Goal: Find specific page/section: Find specific page/section

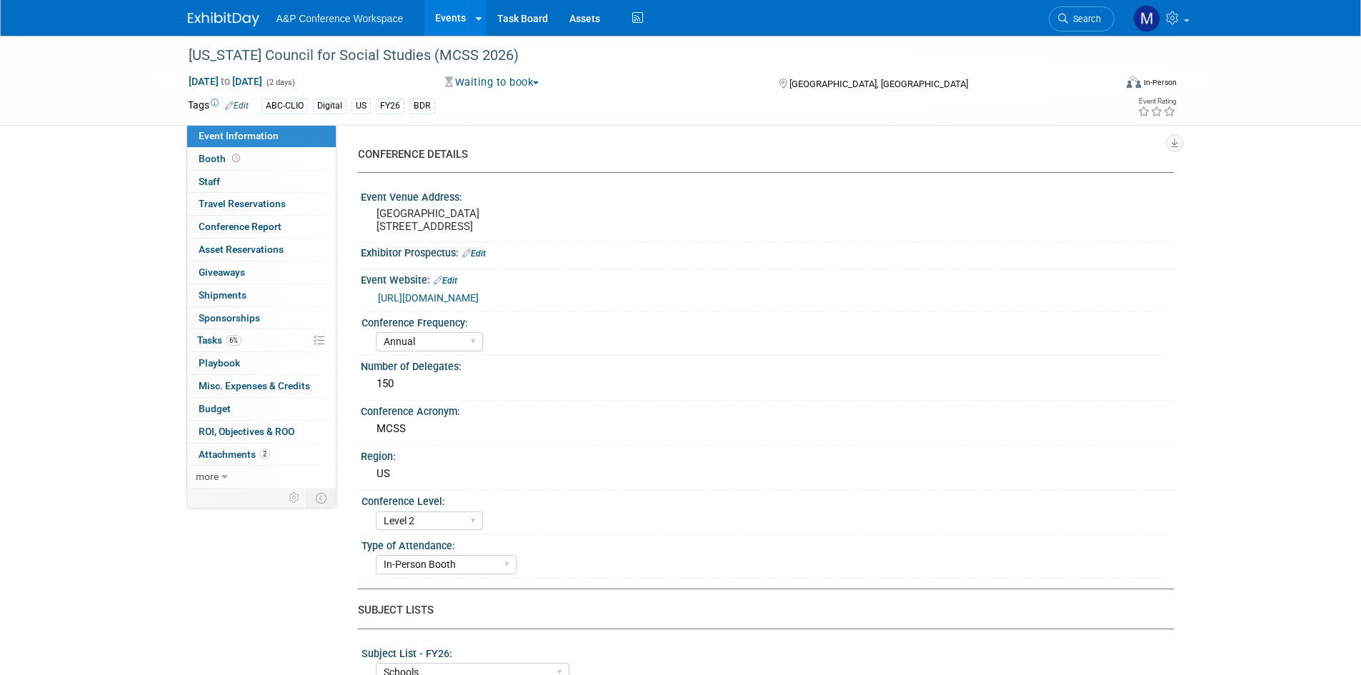
select select "Annual"
select select "Level 2"
select select "In-Person Booth"
select select "Schools"
select select "Bloomsbury Digital Resources"
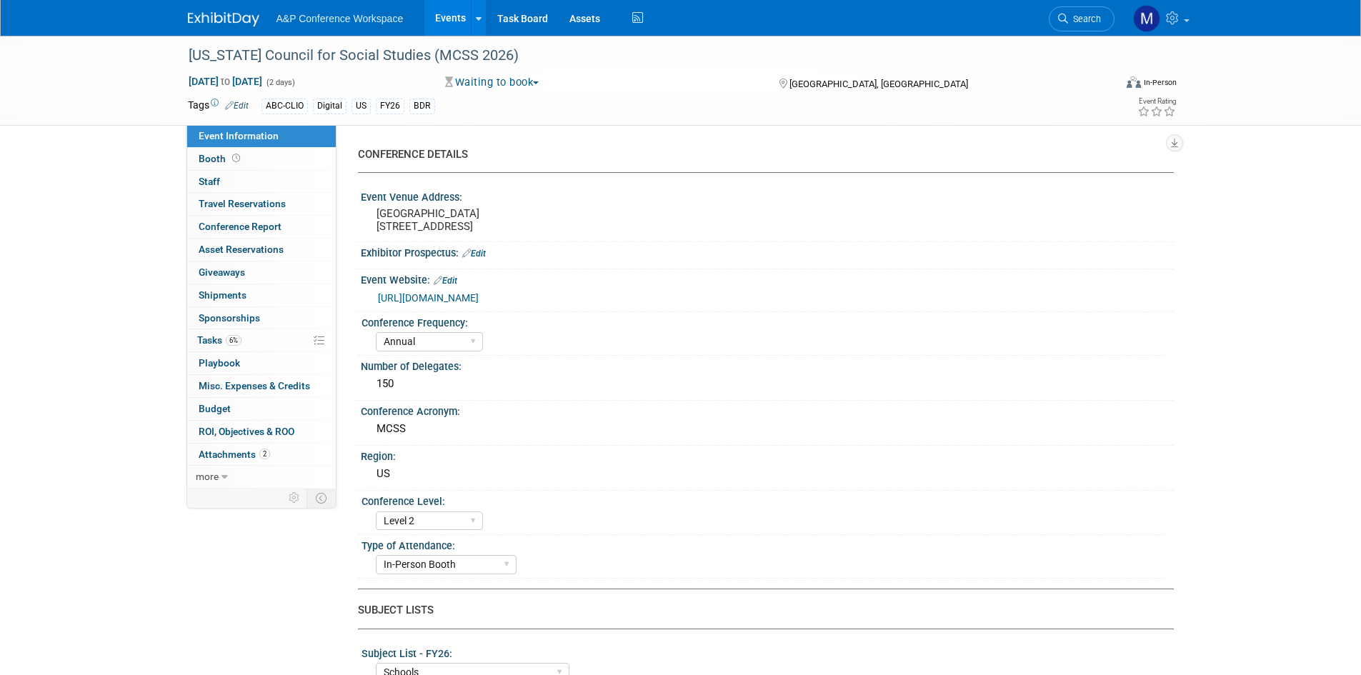
select select "[PERSON_NAME]"
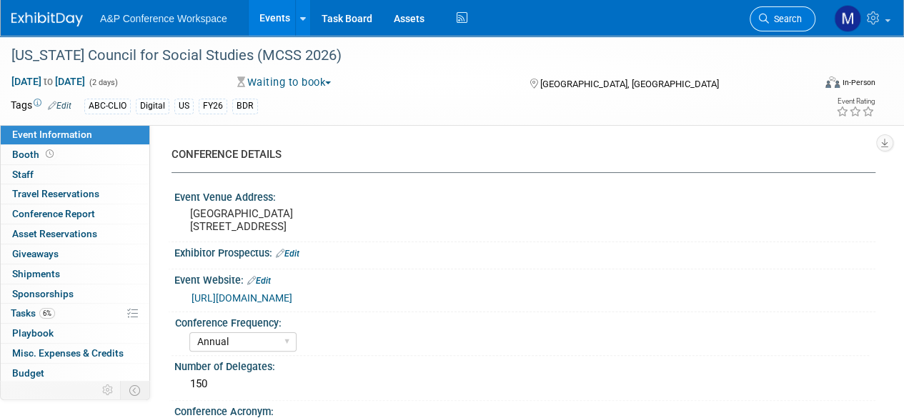
click at [787, 12] on link "Search" at bounding box center [782, 18] width 66 height 25
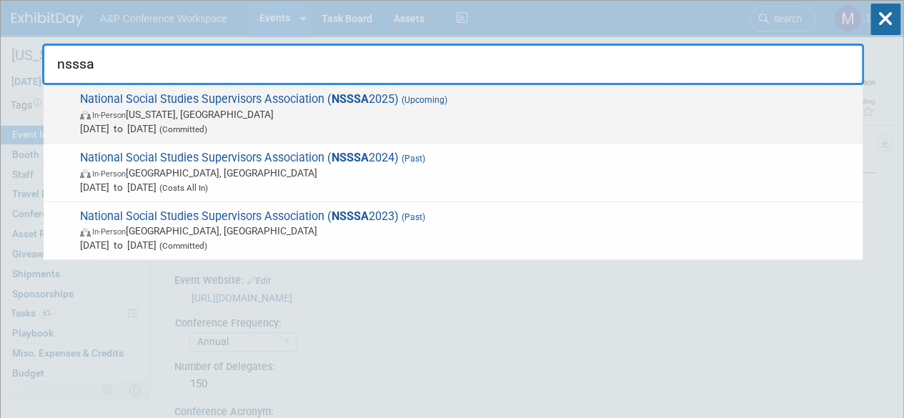
type input "nsssa"
click at [203, 92] on span "National Social Studies Supervisors Association ( NSSSA 2025) (Upcoming) In-Per…" at bounding box center [465, 114] width 779 height 44
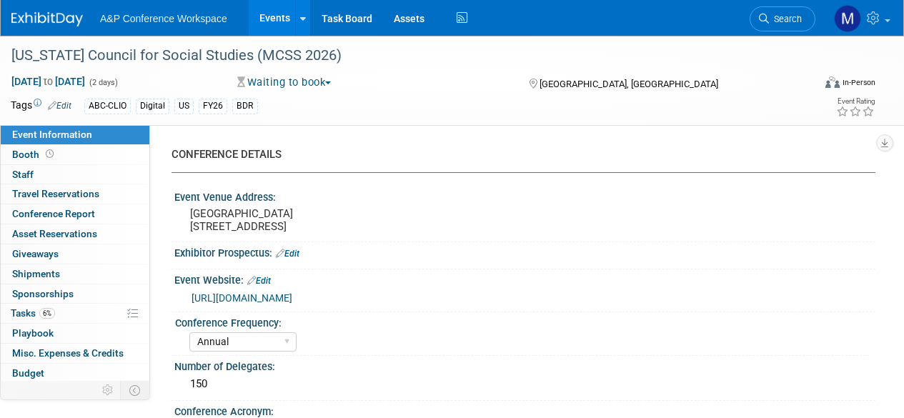
select select "Annual"
select select "Level 2"
select select "In-Person Booth"
select select "Schools"
select select "Bloomsbury Digital Resources"
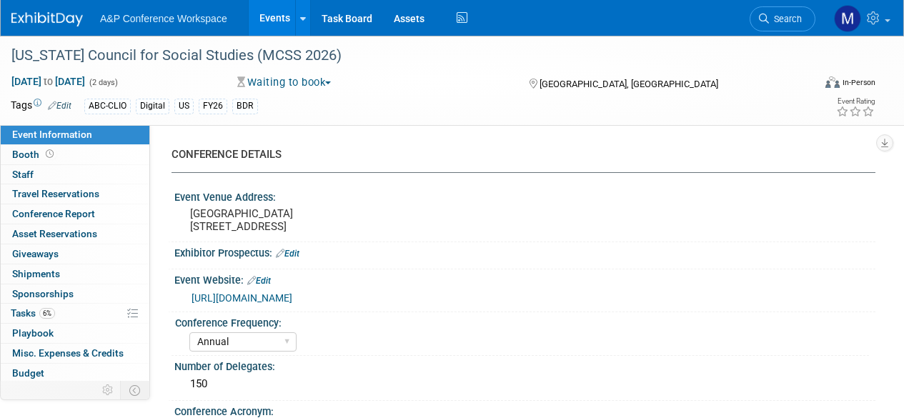
select select "[PERSON_NAME]"
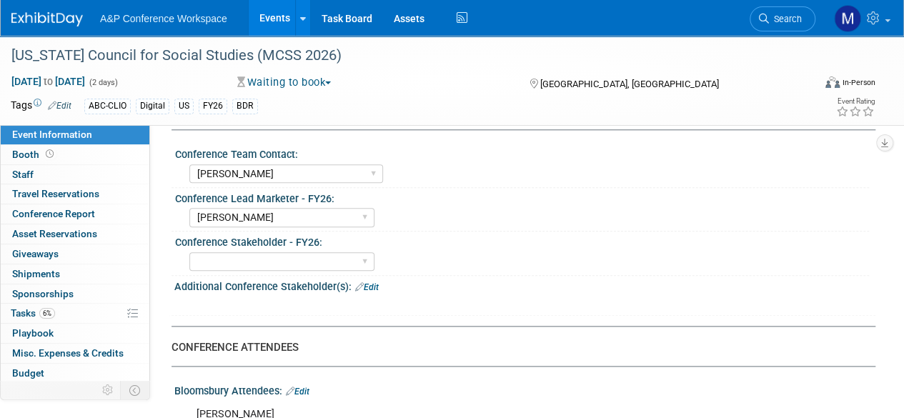
scroll to position [812, 0]
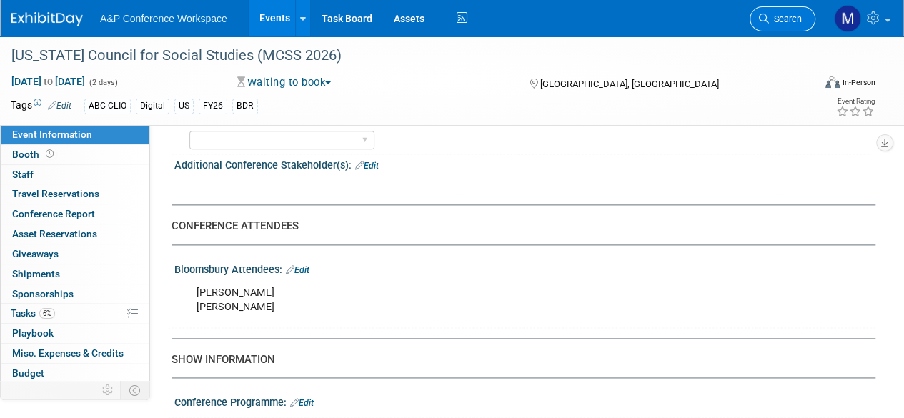
click at [795, 18] on span "Search" at bounding box center [785, 19] width 33 height 11
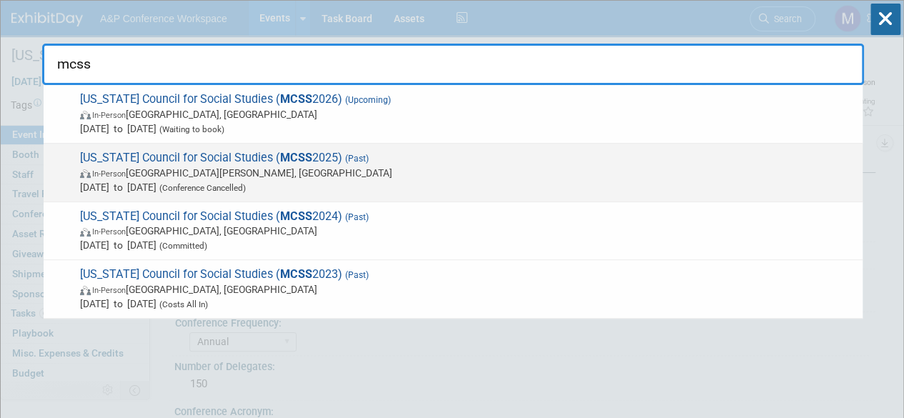
type input "mcss"
click at [224, 156] on span "Missouri Council for Social Studies ( MCSS 2025) (Past) In-Person Saint Charles…" at bounding box center [465, 173] width 779 height 44
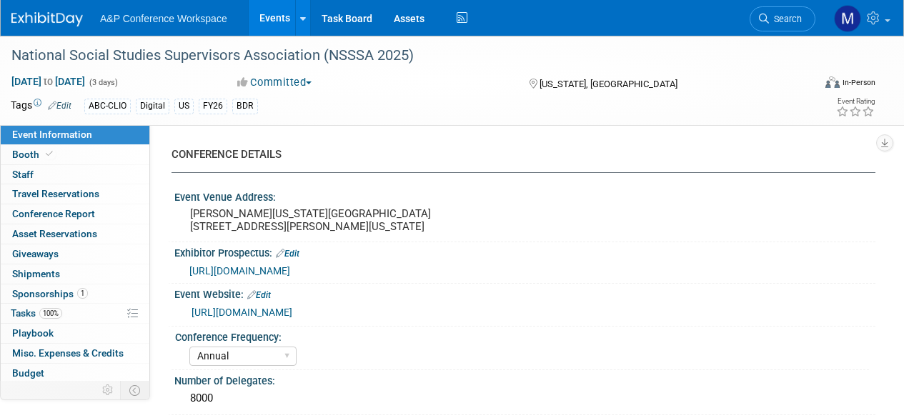
select select "Annual"
select select "Level 3"
select select "Sponsorship"
select select "Schools"
select select "Bloomsbury Digital Resources"
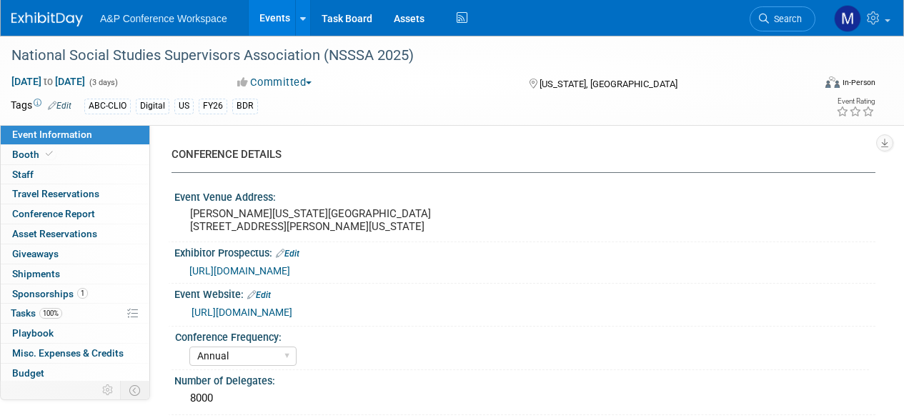
select select "[PERSON_NAME]"
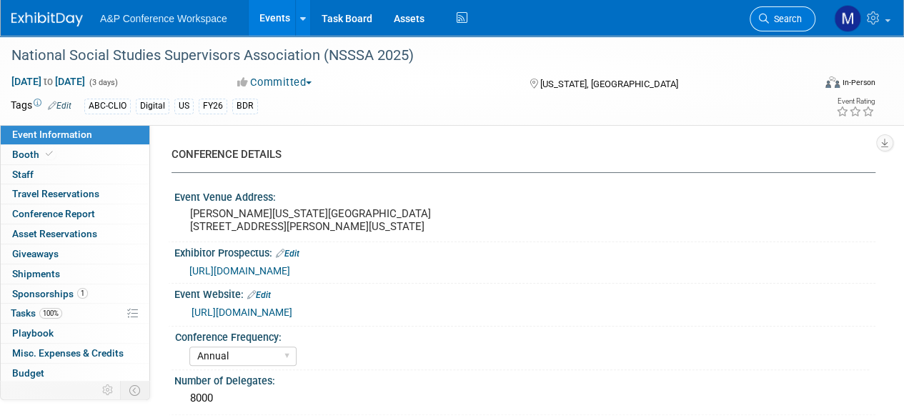
click at [774, 17] on span "Search" at bounding box center [785, 19] width 33 height 11
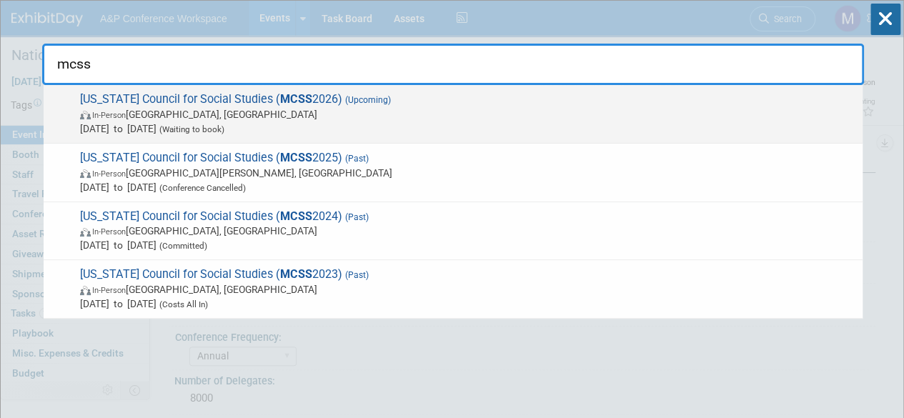
type input "mcss"
click at [286, 94] on strong "MCSS" at bounding box center [296, 99] width 32 height 14
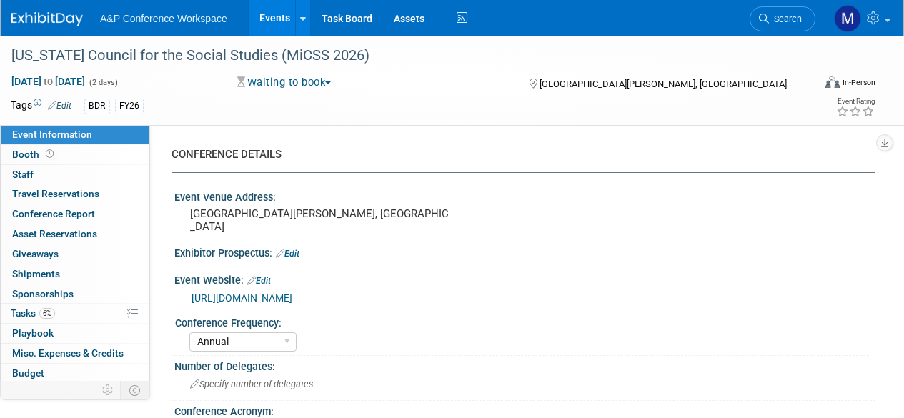
select select "Annual"
select select "Level 2"
select select "In-Person Booth"
select select "Schools"
select select "Bloomsbury Digital Resources"
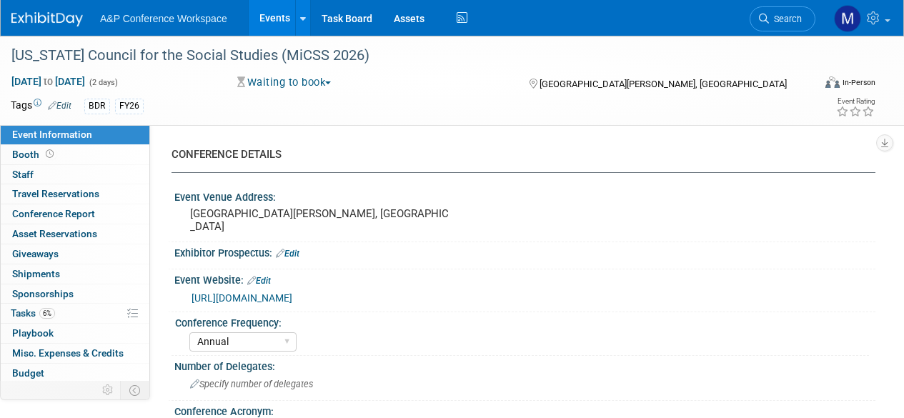
select select "[PERSON_NAME]"
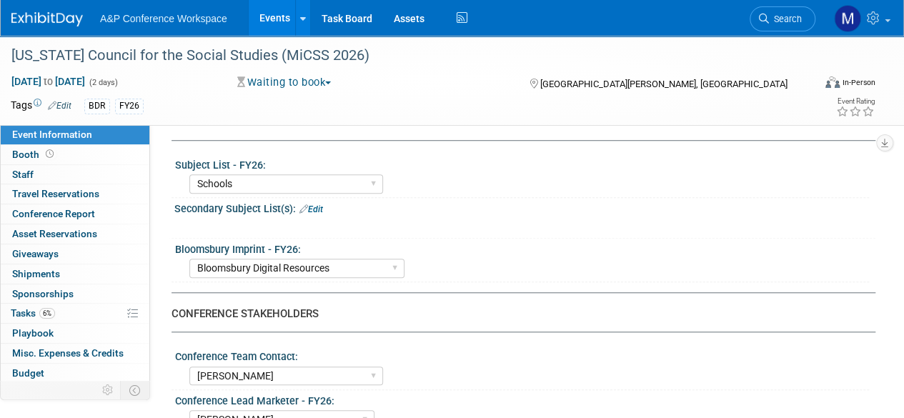
scroll to position [487, 0]
click at [50, 203] on div "0 Travel Reservations 0 Travel Reservations" at bounding box center [75, 194] width 149 height 20
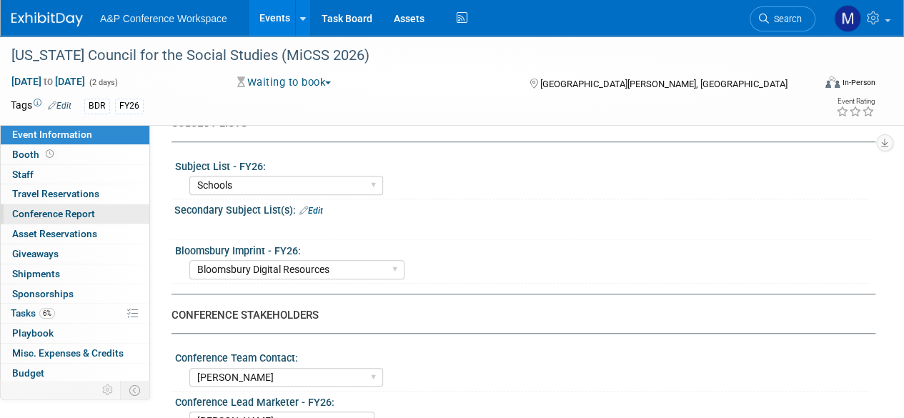
click at [81, 214] on span "Conference Report" at bounding box center [53, 213] width 83 height 11
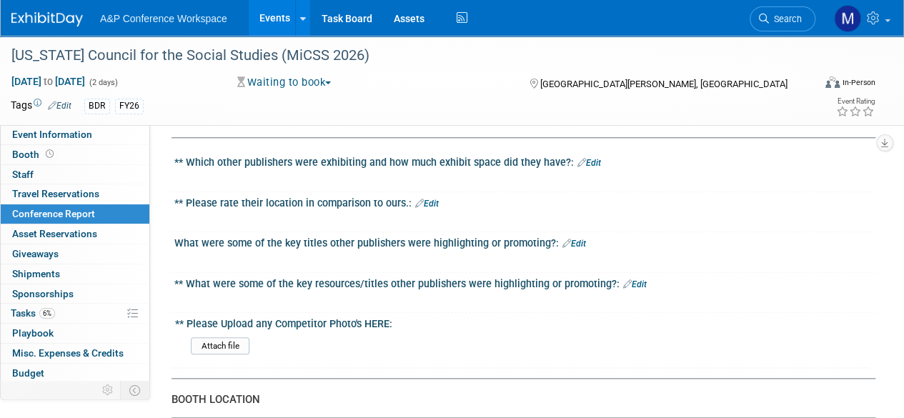
scroll to position [434, 0]
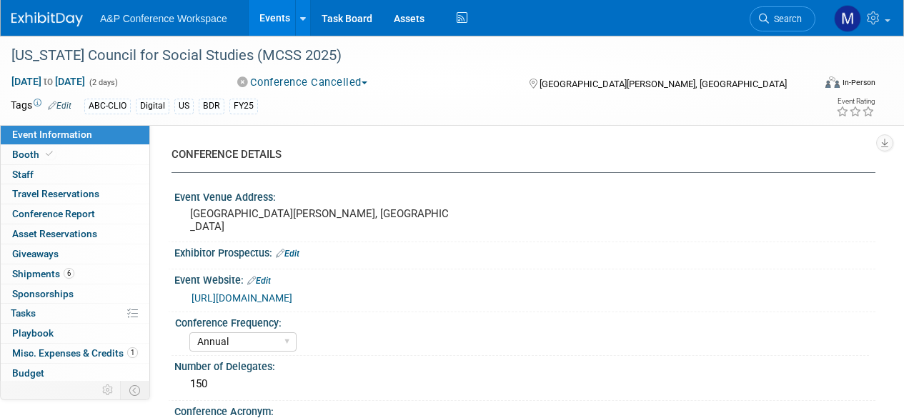
select select "Annual"
select select "Level 2"
select select "In-Person Booth"
select select "[PERSON_NAME]"
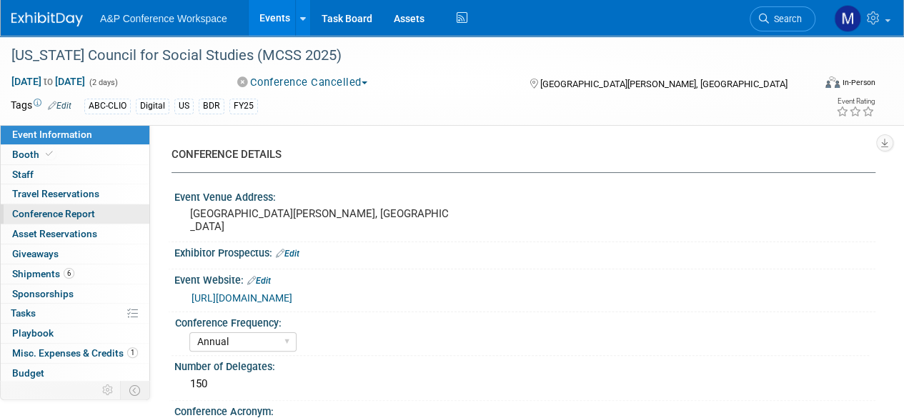
click at [65, 219] on link "Conference Report" at bounding box center [75, 213] width 149 height 19
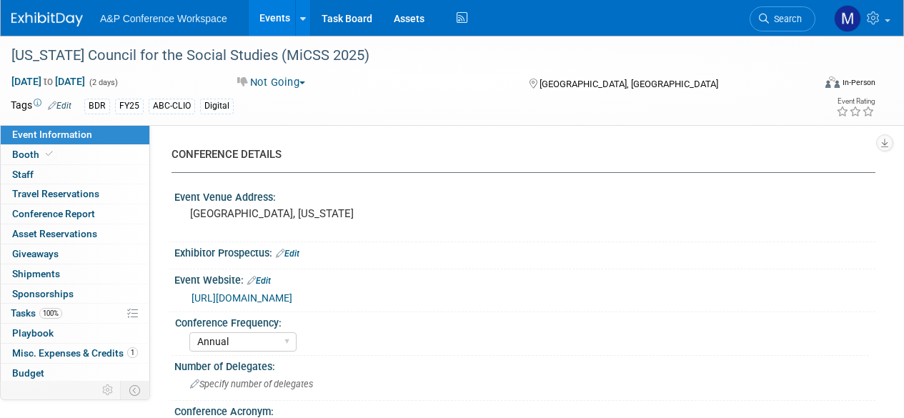
select select "Annual"
select select "Level 2"
select select "In-Person Booth"
select select "[PERSON_NAME]"
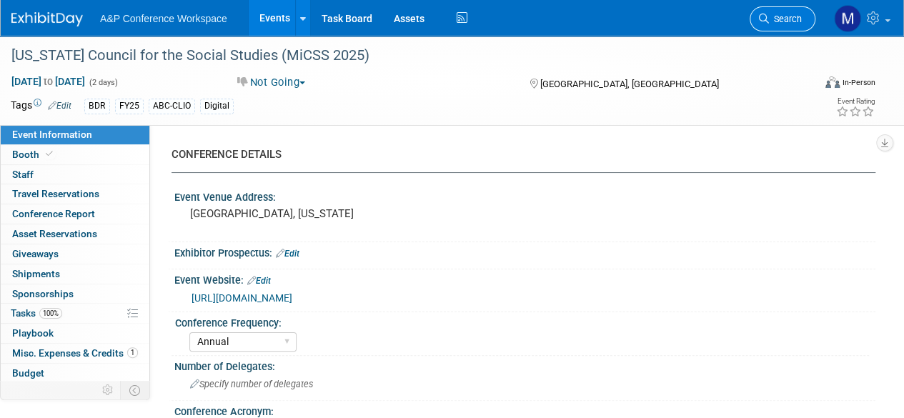
click at [789, 14] on span "Search" at bounding box center [785, 19] width 33 height 11
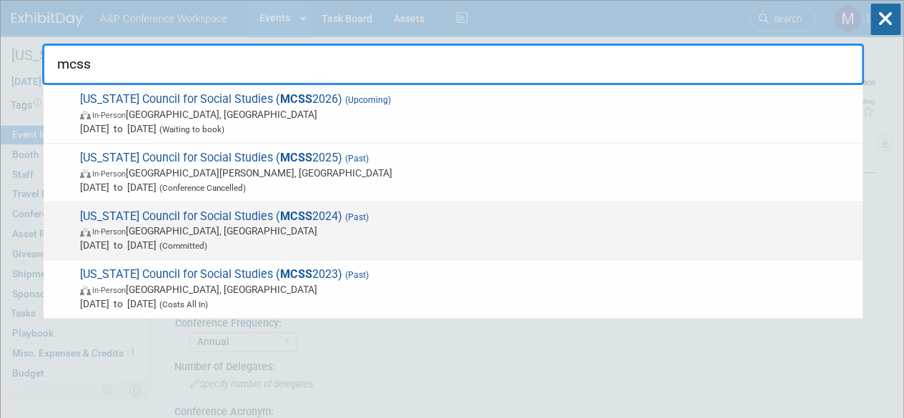
type input "mcss"
click at [194, 213] on span "Missouri Council for Social Studies ( MCSS 2024) (Past) In-Person Springfield, …" at bounding box center [465, 231] width 779 height 44
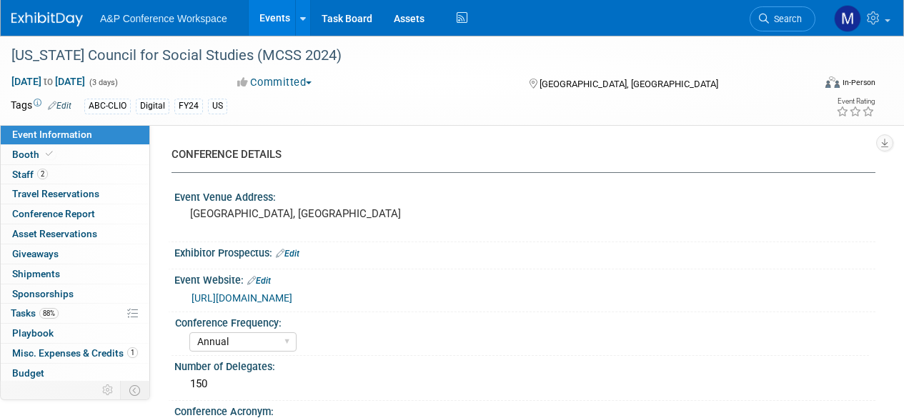
select select "Annual"
select select "Level 2"
select select "In-Person Booth"
select select "[PERSON_NAME]"
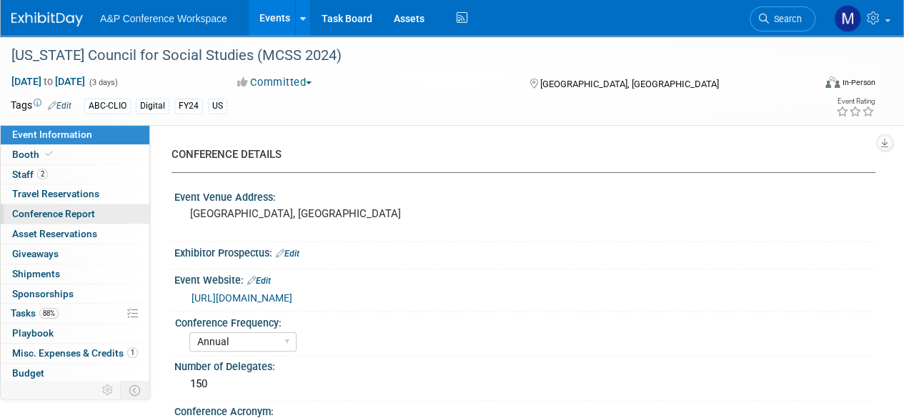
click at [70, 218] on span "Conference Report" at bounding box center [53, 213] width 83 height 11
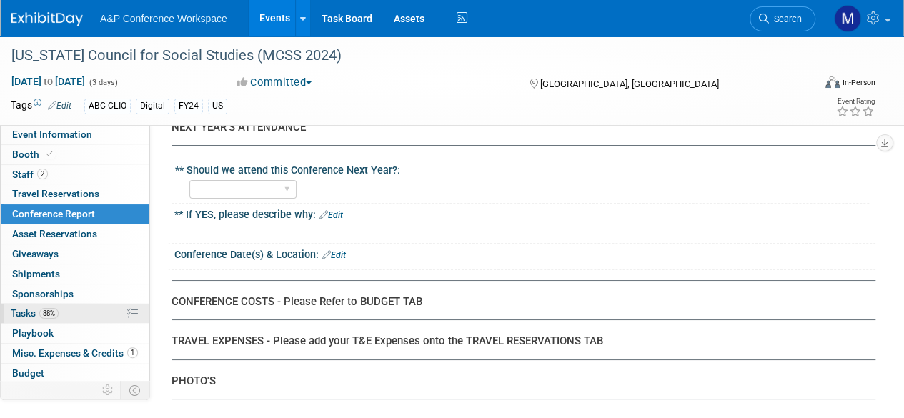
scroll to position [59, 0]
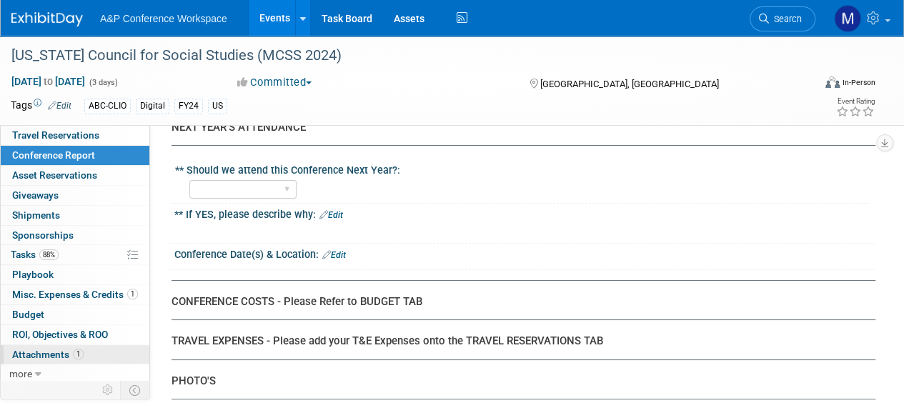
click at [43, 352] on span "Attachments 1" at bounding box center [47, 354] width 71 height 11
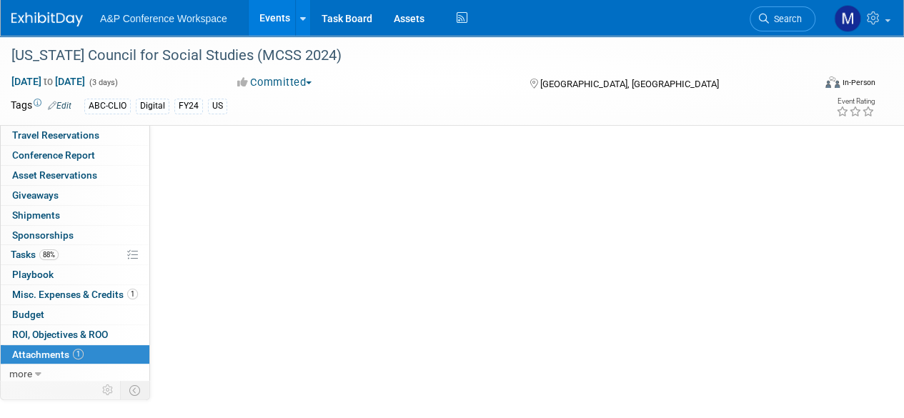
scroll to position [0, 0]
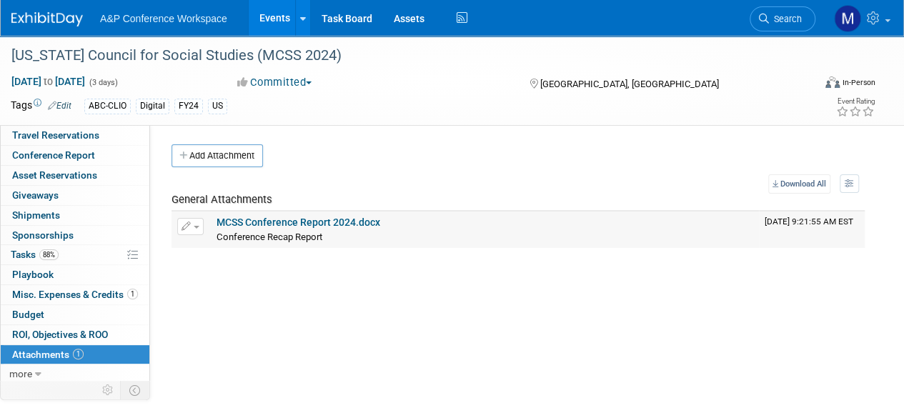
click at [285, 219] on link "MCSS Conference Report 2024.docx" at bounding box center [298, 221] width 164 height 11
click at [781, 18] on span "Search" at bounding box center [785, 19] width 33 height 11
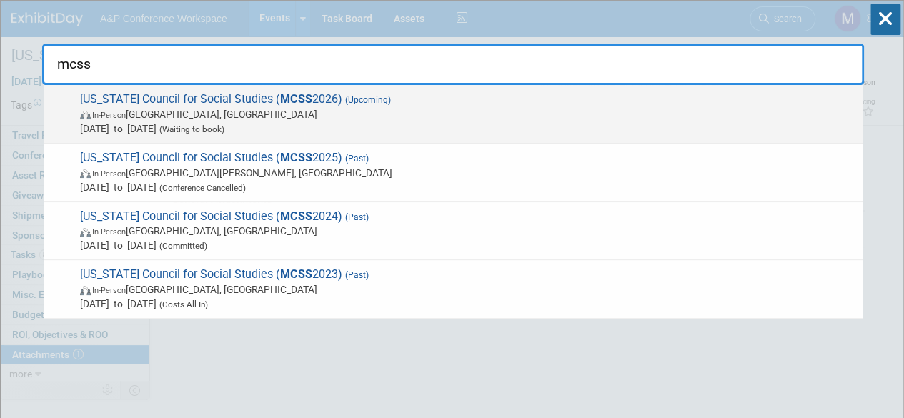
type input "mcss"
click at [163, 98] on span "Missouri Council for Social Studies ( MCSS 2026) (Upcoming) In-Person Independe…" at bounding box center [465, 114] width 779 height 44
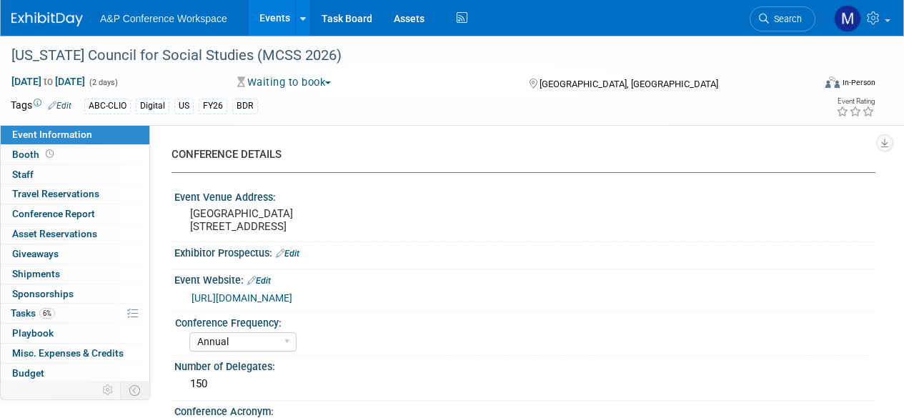
select select "Annual"
select select "Level 2"
select select "In-Person Booth"
select select "Schools"
select select "Bloomsbury Digital Resources"
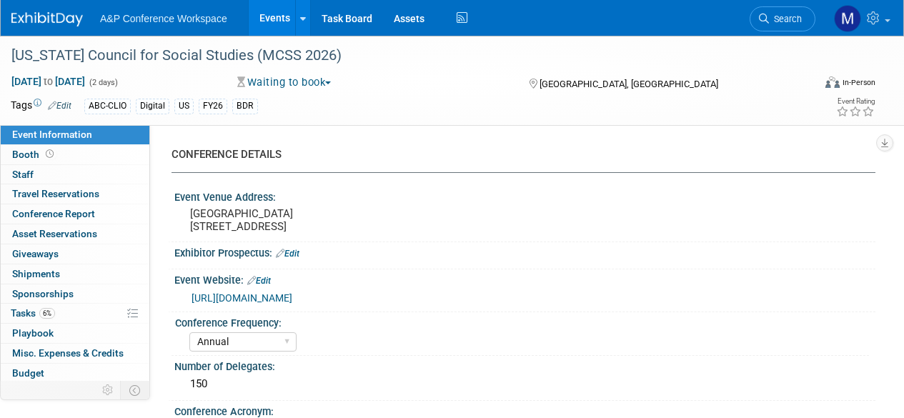
select select "[PERSON_NAME]"
select select "Annual"
select select "Level 2"
select select "In-Person Booth"
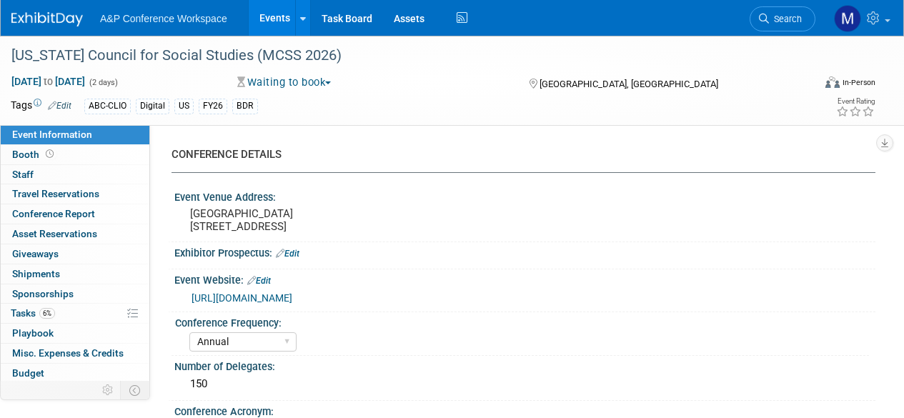
select select "Schools"
select select "Bloomsbury Digital Resources"
select select "[PERSON_NAME]"
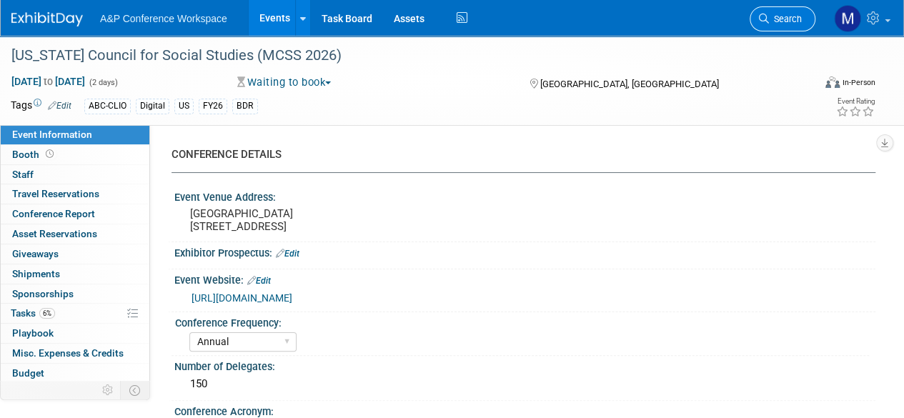
click at [786, 15] on span "Search" at bounding box center [785, 19] width 33 height 11
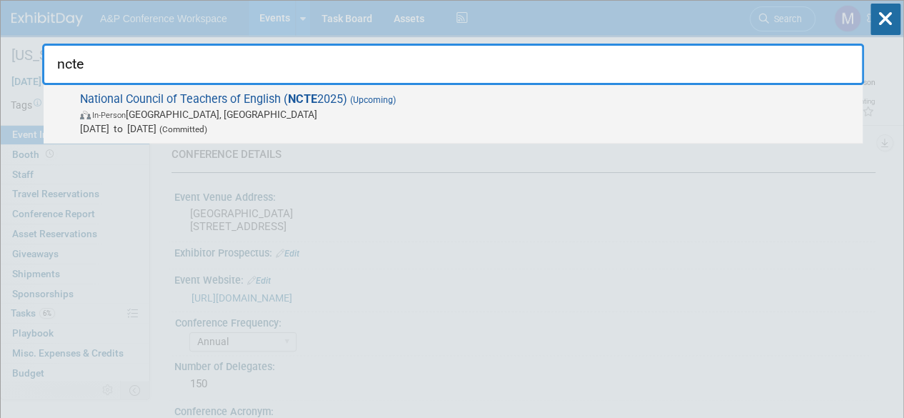
type input "ncte"
click at [193, 94] on span "National Council of Teachers of English ( NCTE 2025) (Upcoming) In-Person Denve…" at bounding box center [465, 114] width 779 height 44
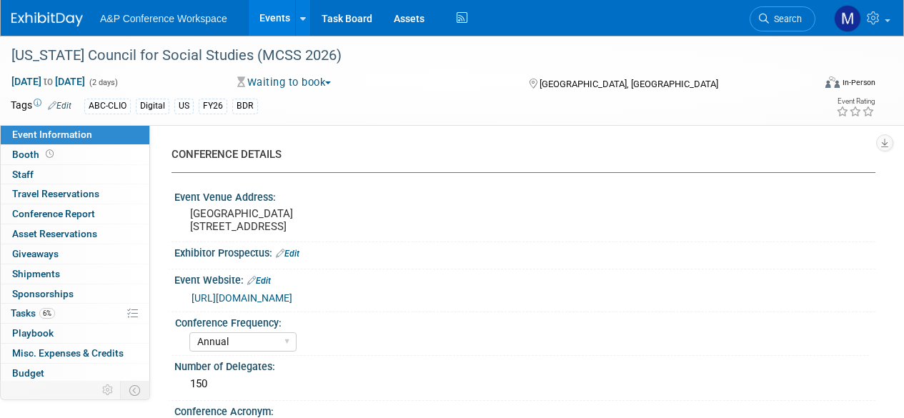
select select "Annual"
select select "Level 2"
select select "In-Person Booth"
select select "Schools"
select select "Bloomsbury Digital Resources"
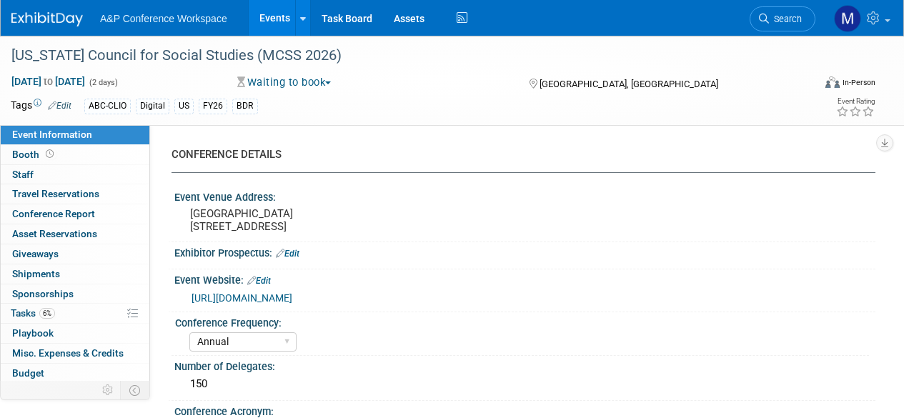
select select "[PERSON_NAME]"
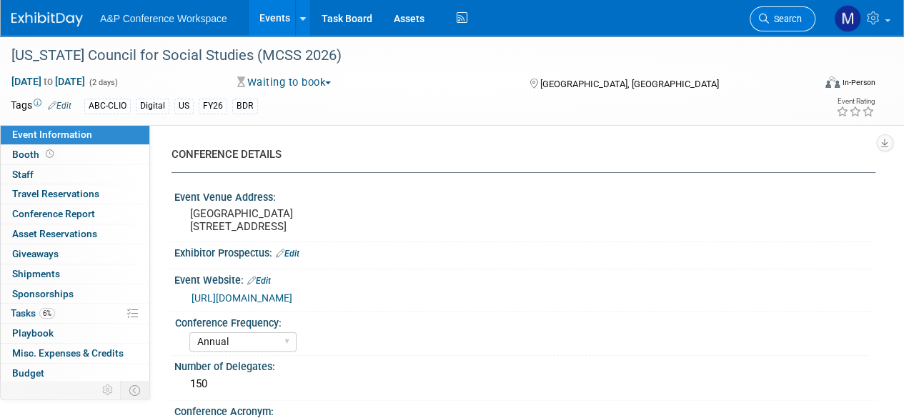
click at [776, 22] on span "Search" at bounding box center [785, 19] width 33 height 11
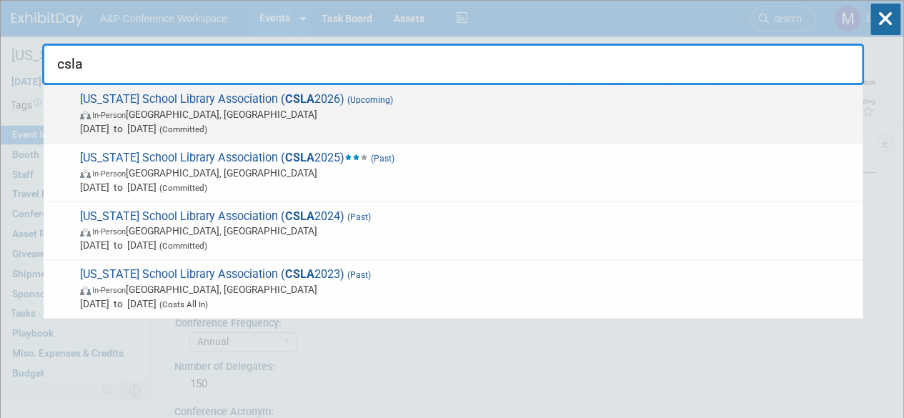
type input "csla"
click at [163, 94] on span "[US_STATE] School Library Association ( CSLA 2026) (Upcoming) In-Person [GEOGRA…" at bounding box center [465, 114] width 779 height 44
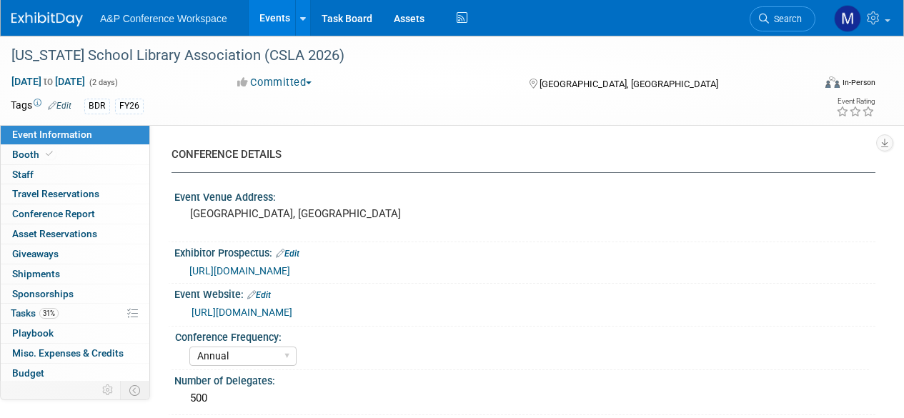
select select "Annual"
select select "Level 2"
select select "In-Person Booth"
select select "Schools"
select select "Bloomsbury Digital Resources"
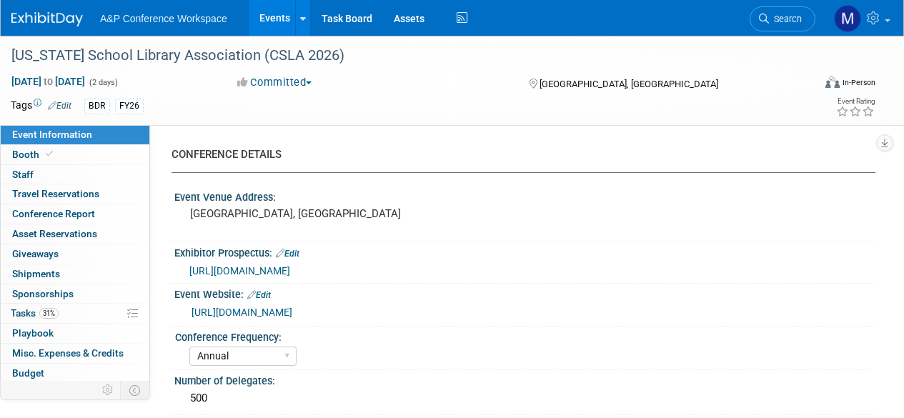
select select "[PERSON_NAME]"
select select "BDR Product Awareness and Trial Generation​"
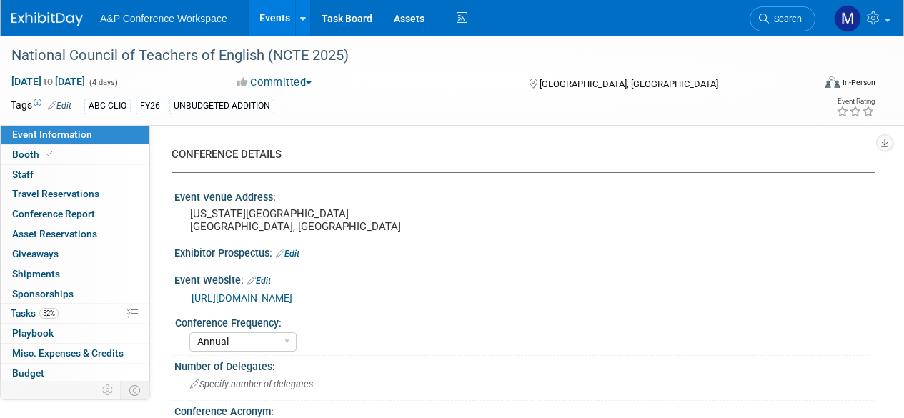
select select "Annual"
select select "Level 2"
select select "In-Person Booth"
select select "Schools"
select select "Bloomsbury Digital Resources"
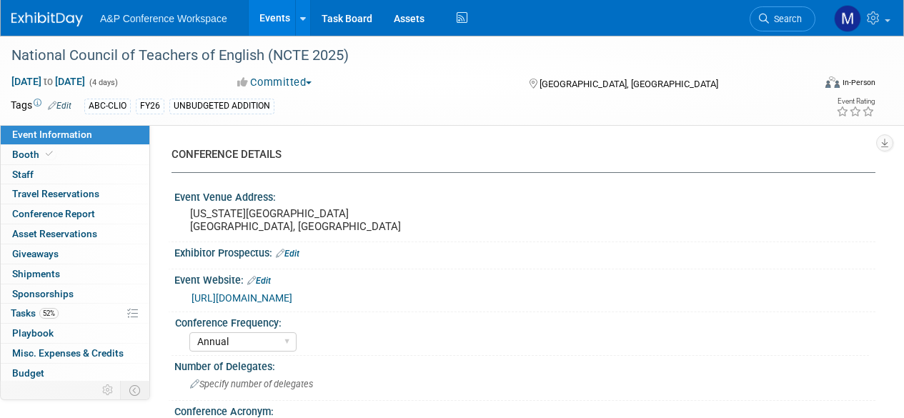
select select "[PERSON_NAME]"
select select "Brand/Subject Presence​"
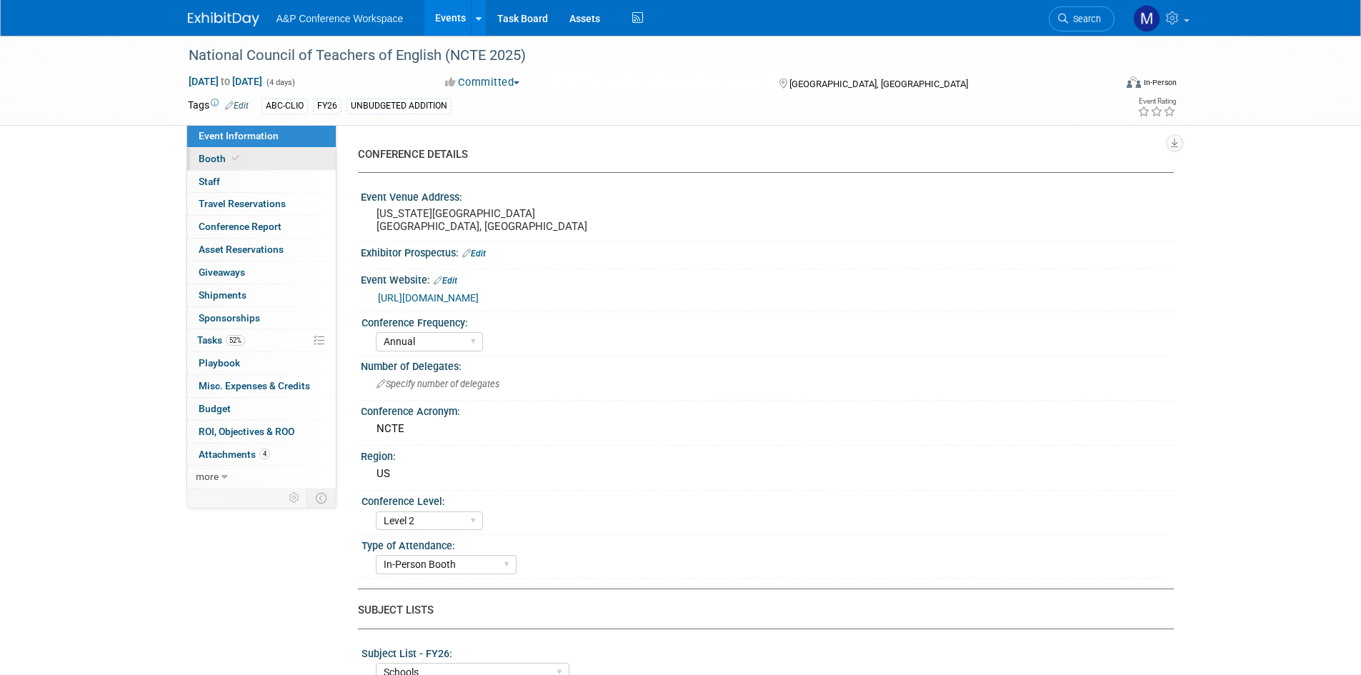
click at [264, 160] on link "Booth" at bounding box center [261, 159] width 149 height 22
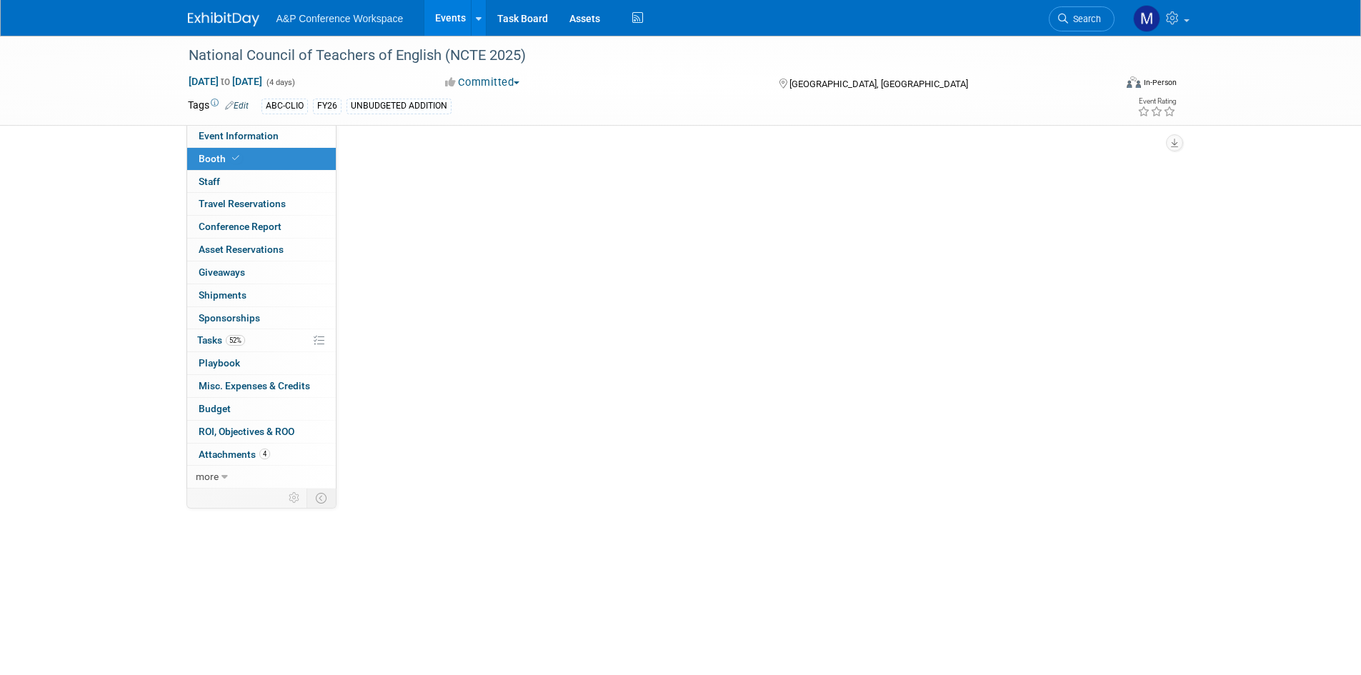
select select "CLDC - Digital/BDR"
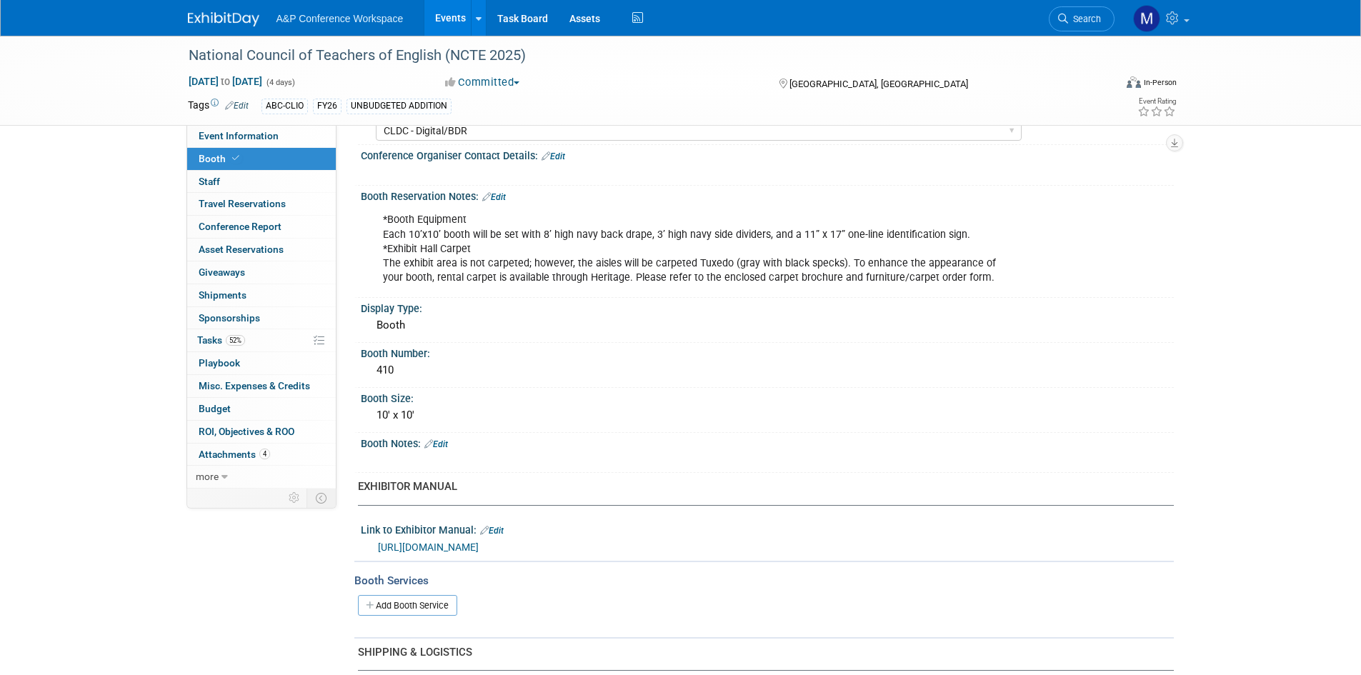
scroll to position [143, 0]
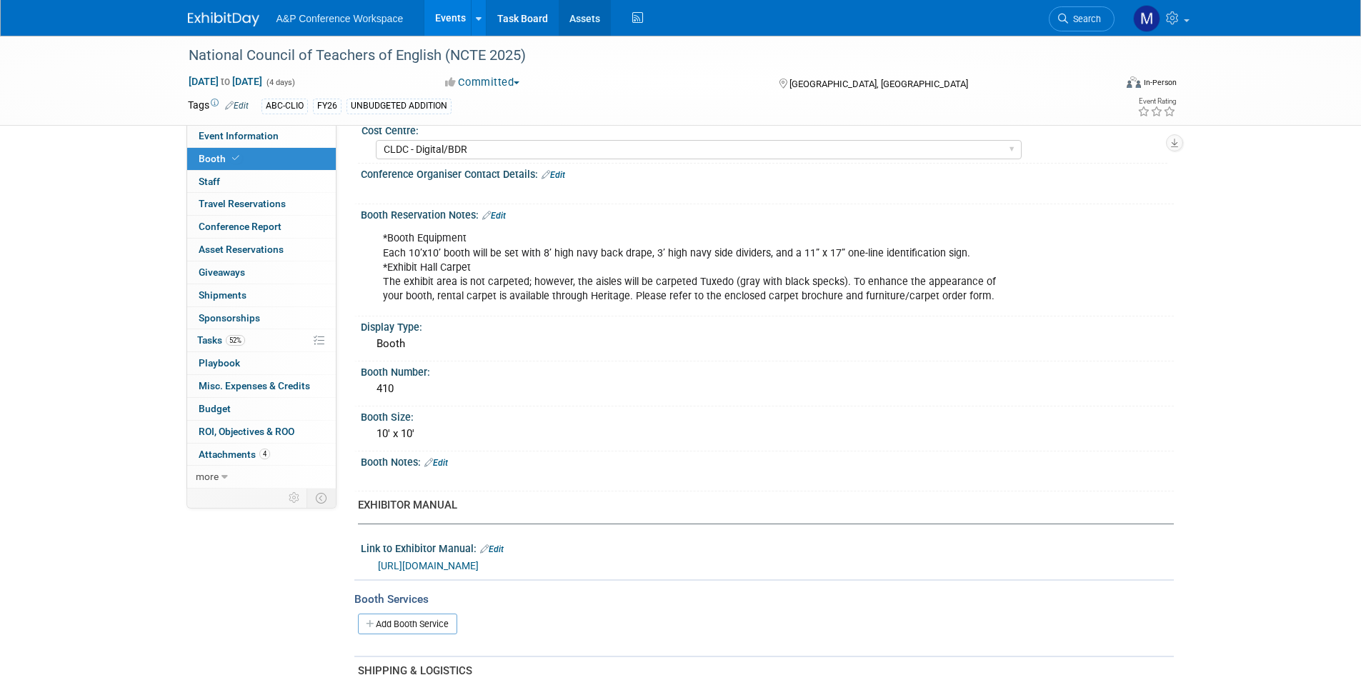
click at [579, 34] on link "Assets" at bounding box center [585, 18] width 52 height 36
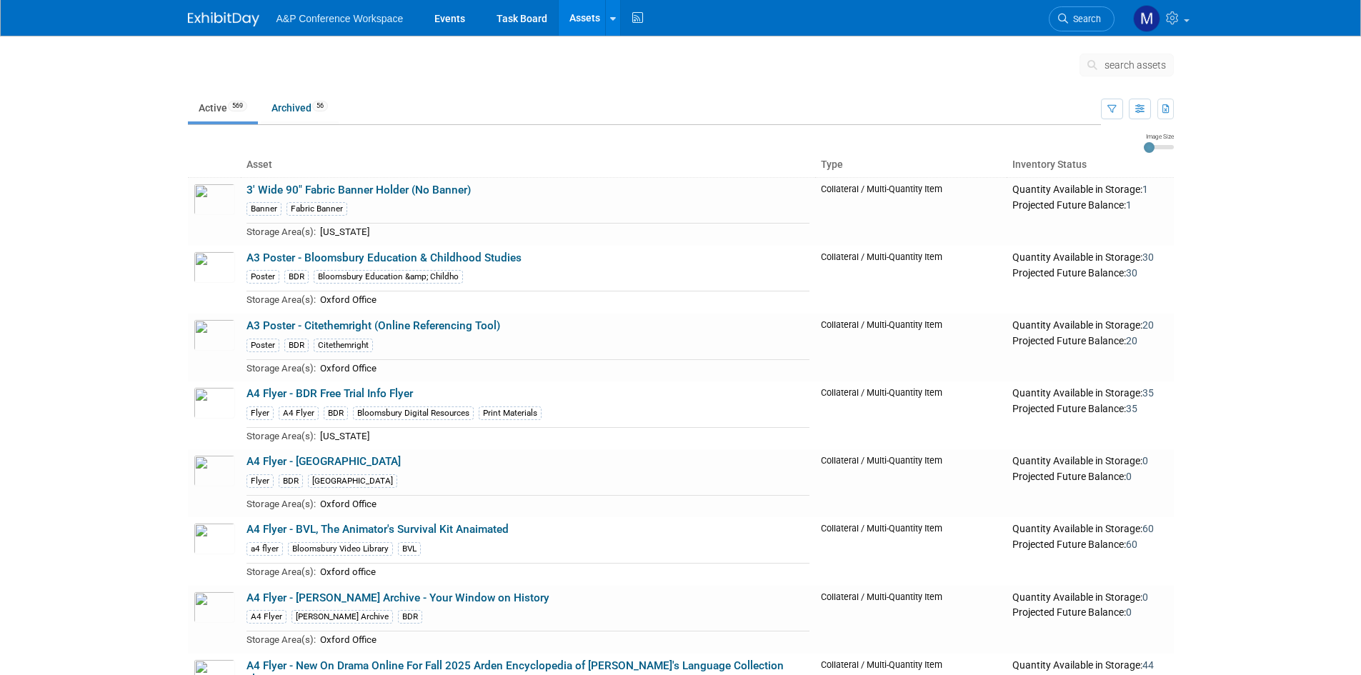
click at [1136, 66] on span "search assets" at bounding box center [1134, 64] width 61 height 11
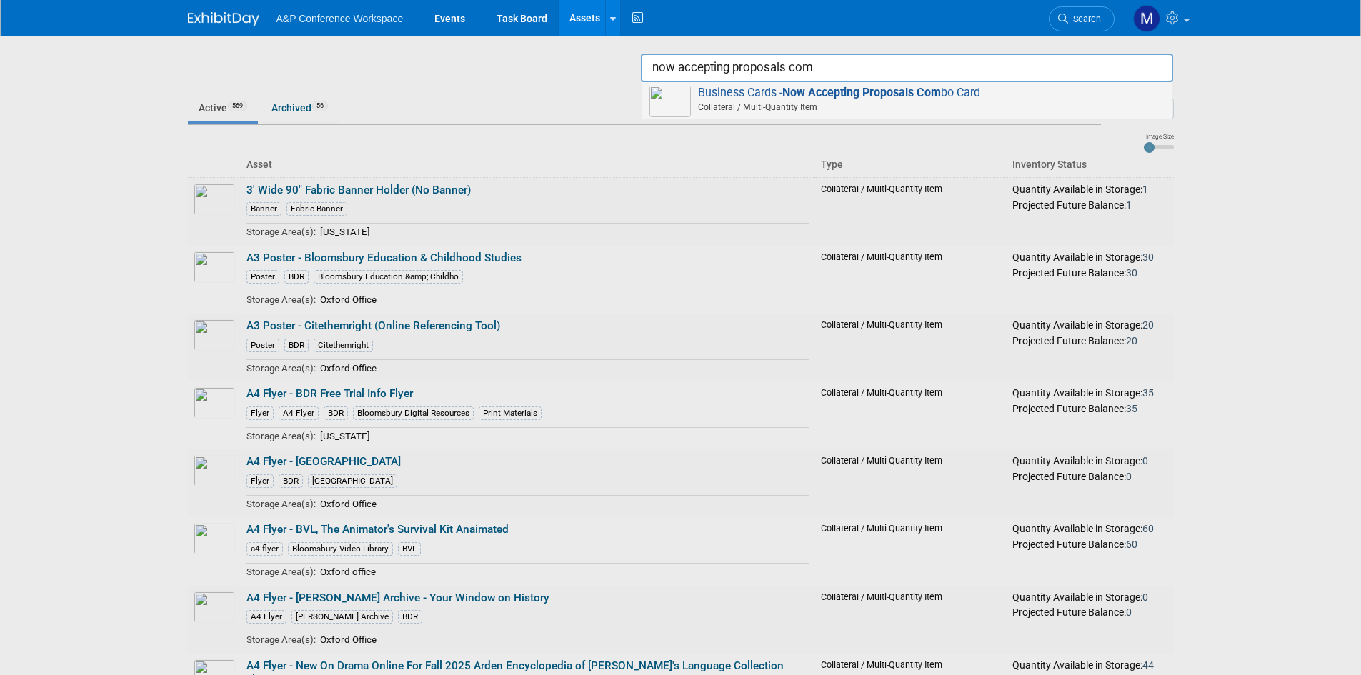
click at [849, 87] on strong "Now Accepting Proposals Com" at bounding box center [861, 93] width 159 height 14
type input "Business Cards - Now Accepting Proposals Combo Card"
